Goal: Task Accomplishment & Management: Complete application form

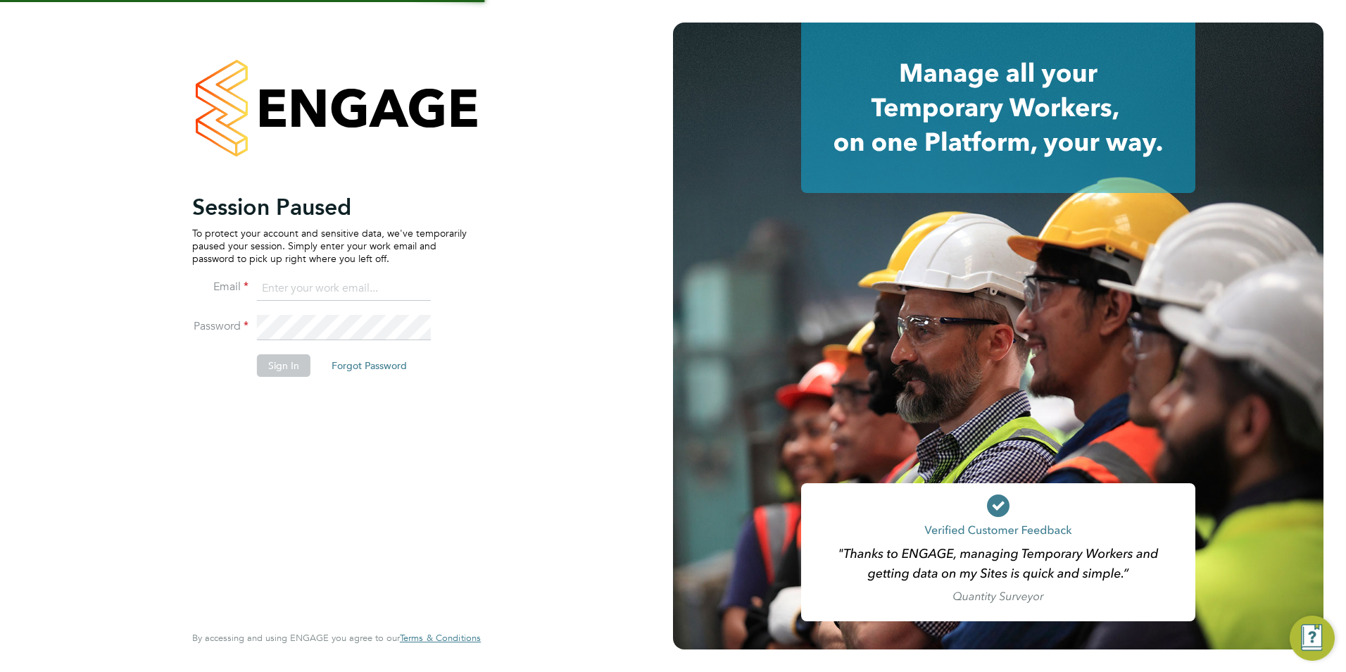
type input "Avais@Carbonrecruitment.co.uk"
click at [297, 356] on button "Sign In" at bounding box center [284, 365] width 54 height 23
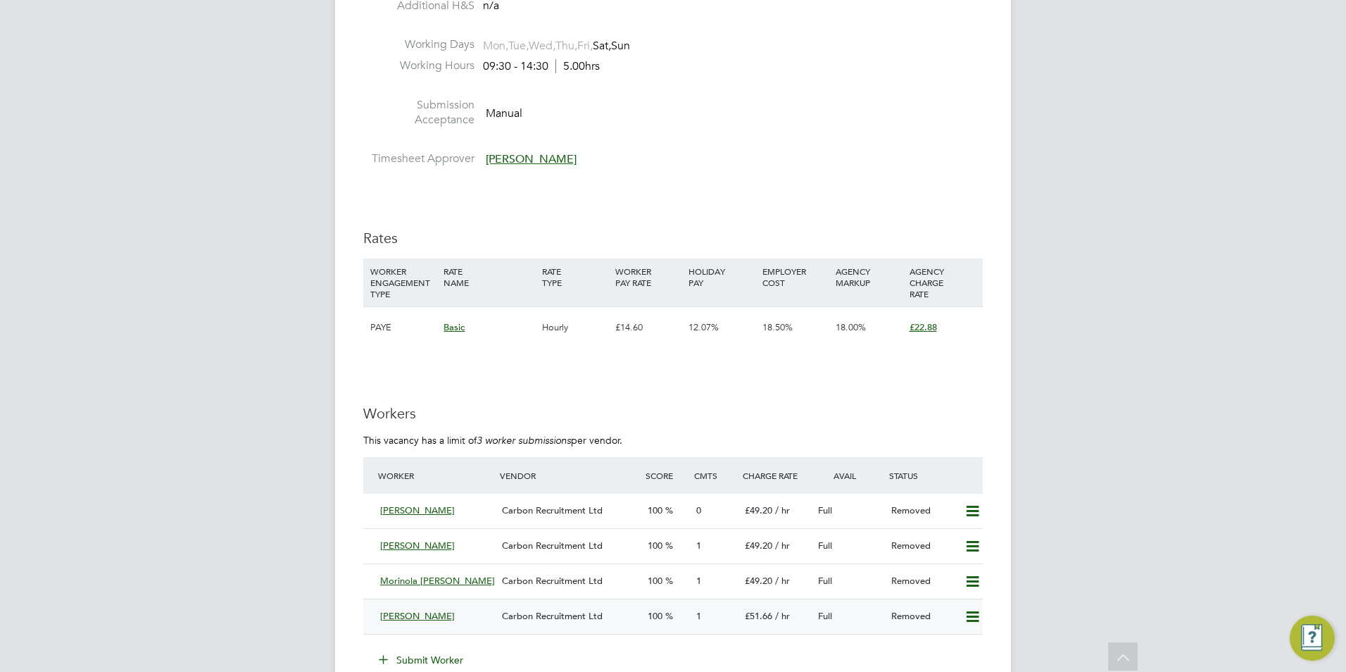
scroll to position [2535, 0]
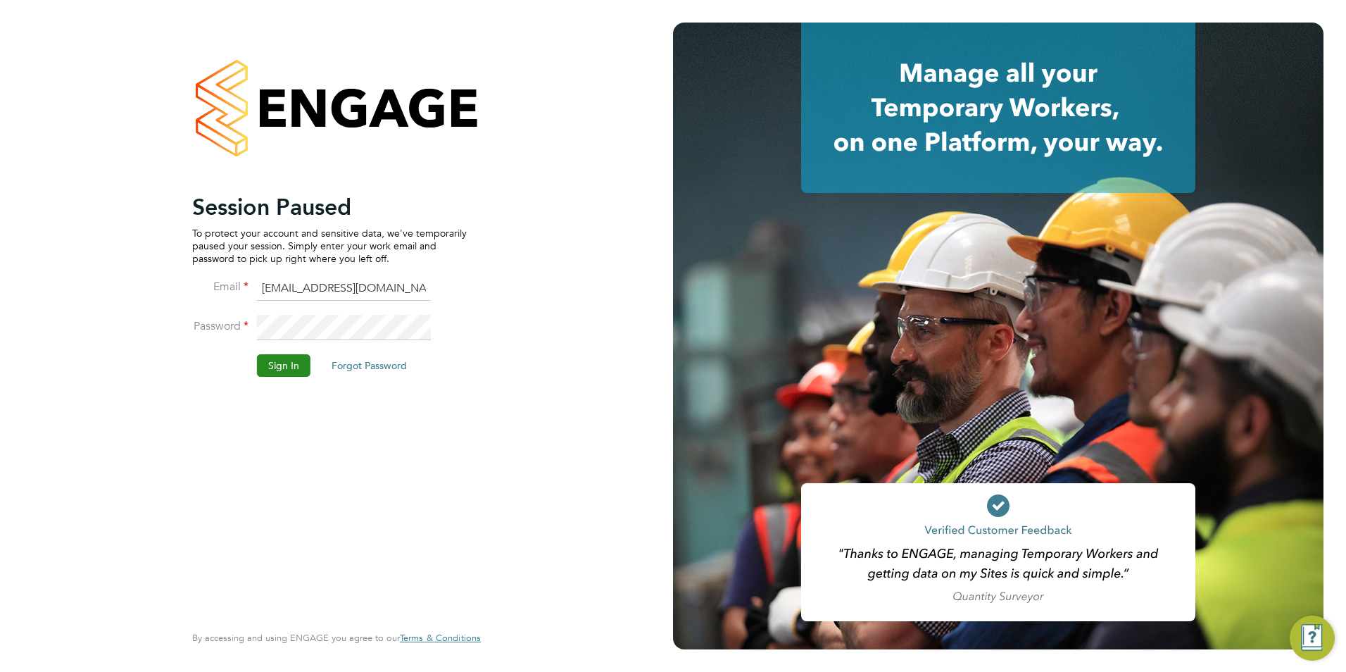
click at [299, 366] on button "Sign In" at bounding box center [284, 365] width 54 height 23
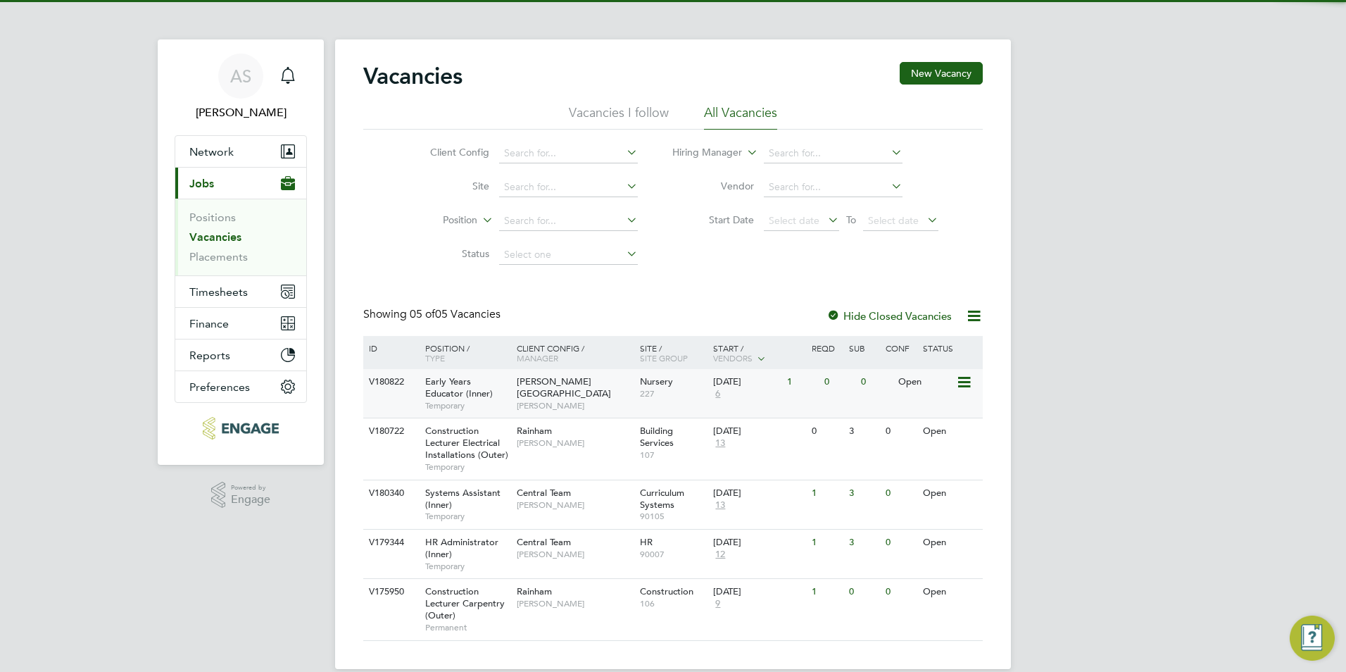
click at [475, 386] on div "Early Years Educator (Inner) Temporary" at bounding box center [464, 393] width 99 height 49
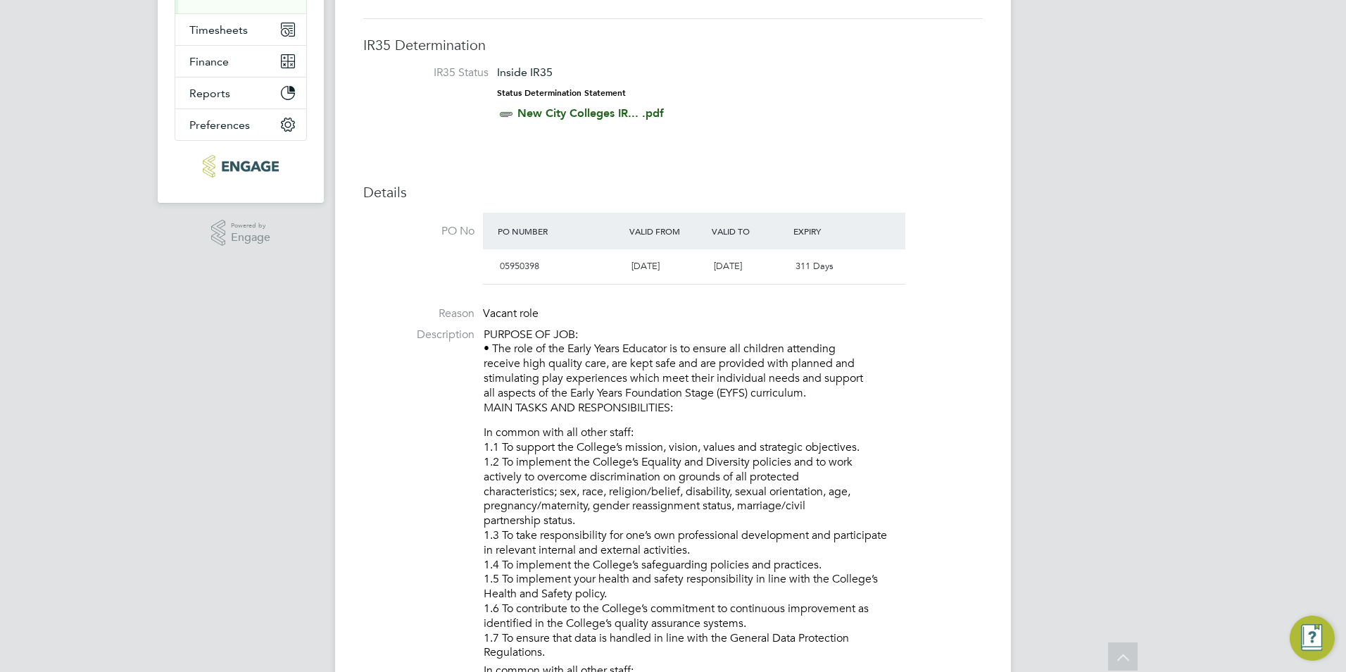
scroll to position [141, 0]
